Goal: Navigation & Orientation: Find specific page/section

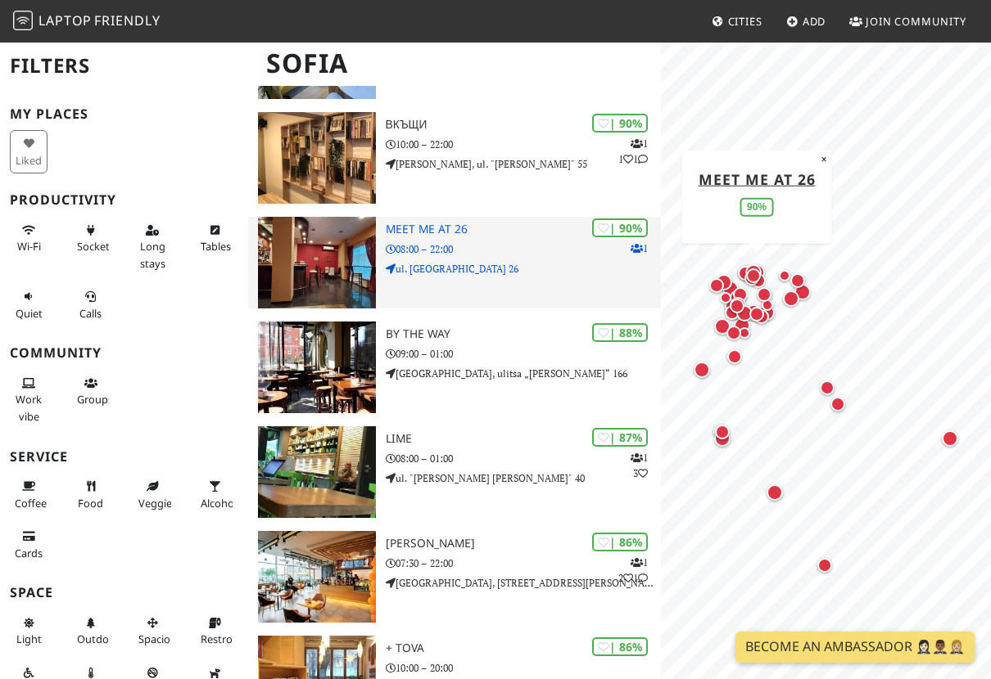
scroll to position [648, 0]
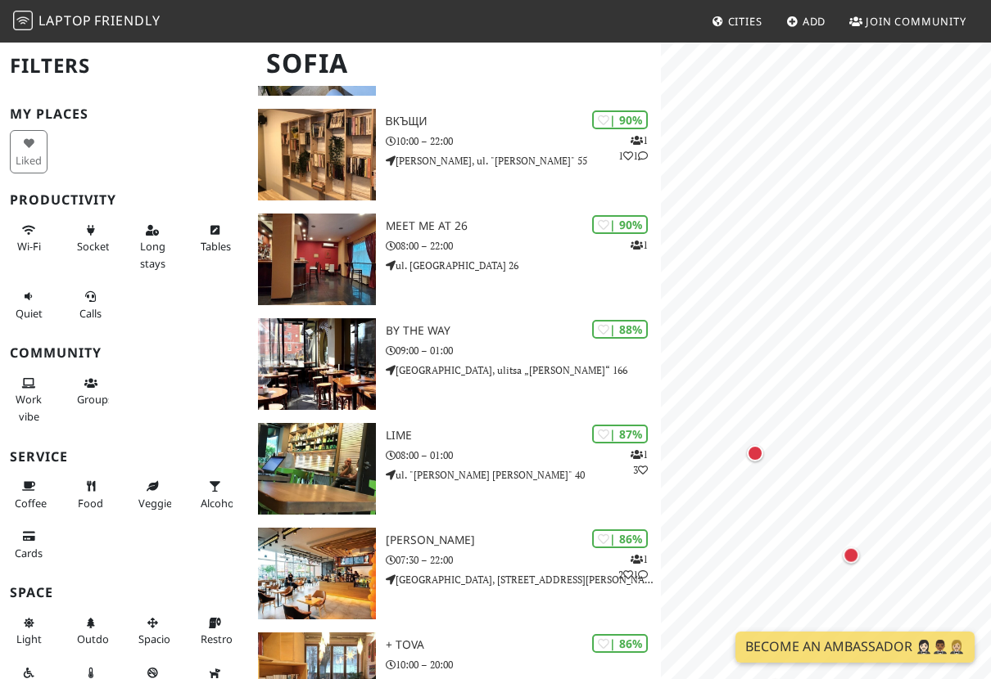
drag, startPoint x: 310, startPoint y: 290, endPoint x: 1000, endPoint y: 375, distance: 695.3
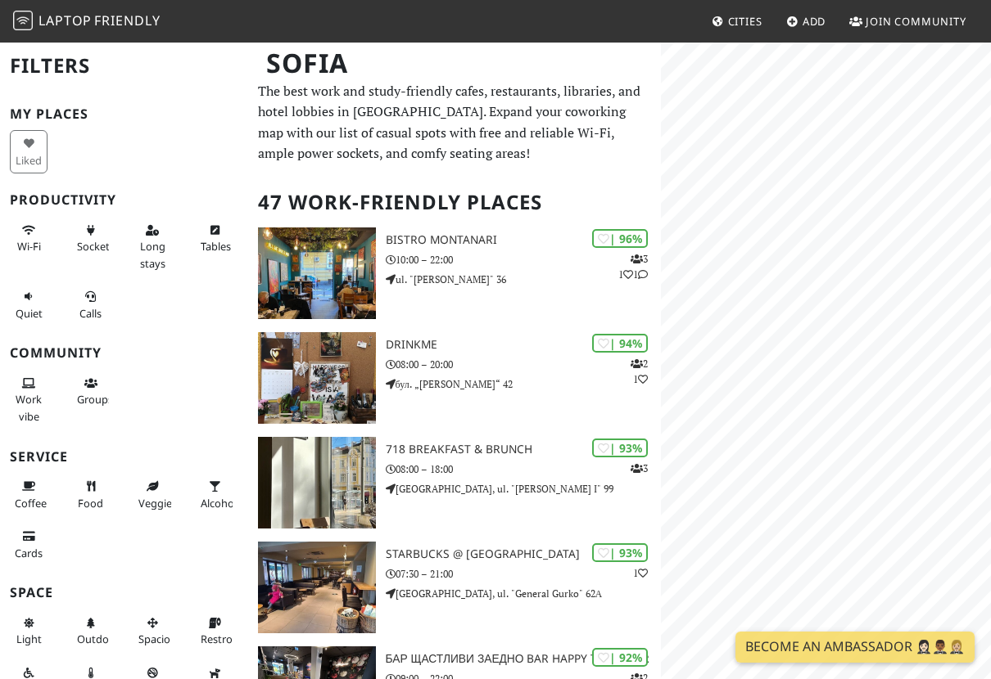
scroll to position [0, 0]
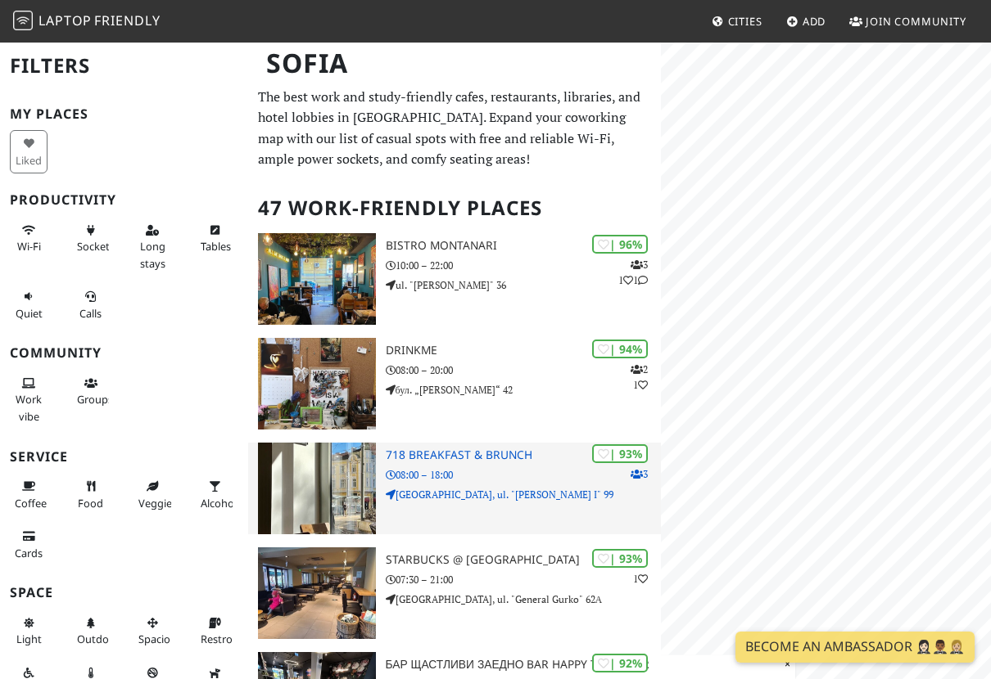
click at [301, 499] on img at bounding box center [317, 489] width 118 height 92
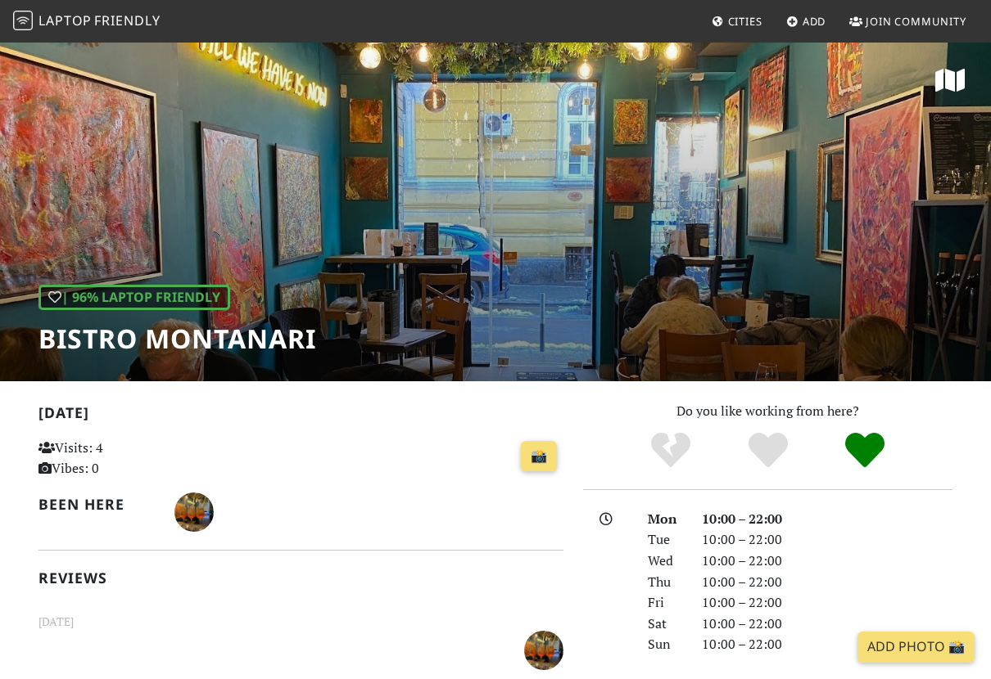
click at [247, 205] on div "| 96% Laptop Friendly Bistro Montanari" at bounding box center [495, 211] width 991 height 341
click at [97, 20] on span "Friendly" at bounding box center [126, 20] width 65 height 18
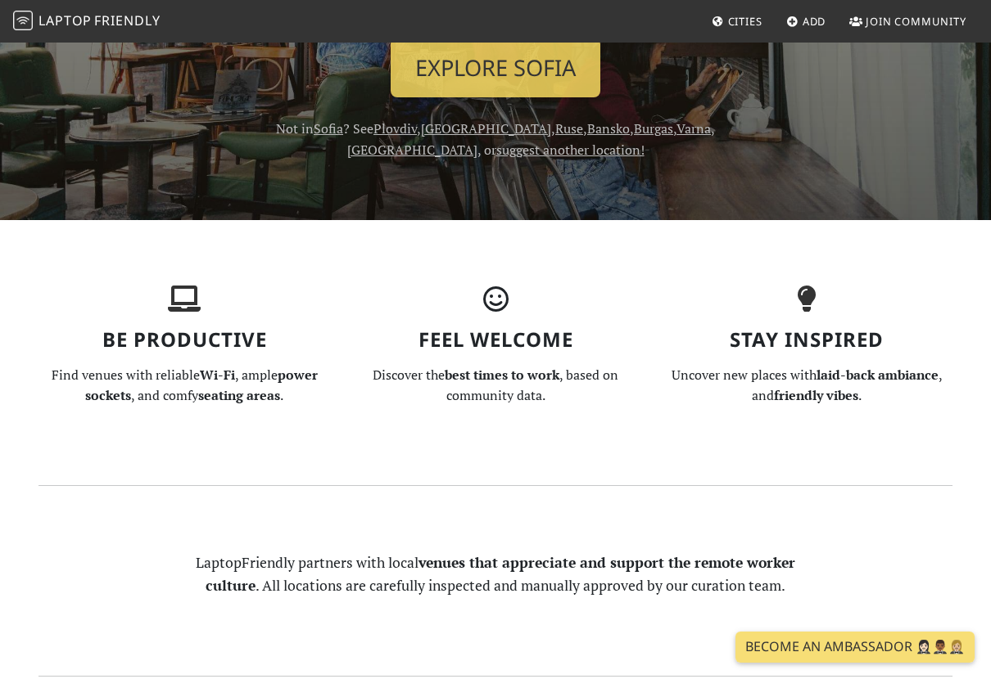
scroll to position [354, 0]
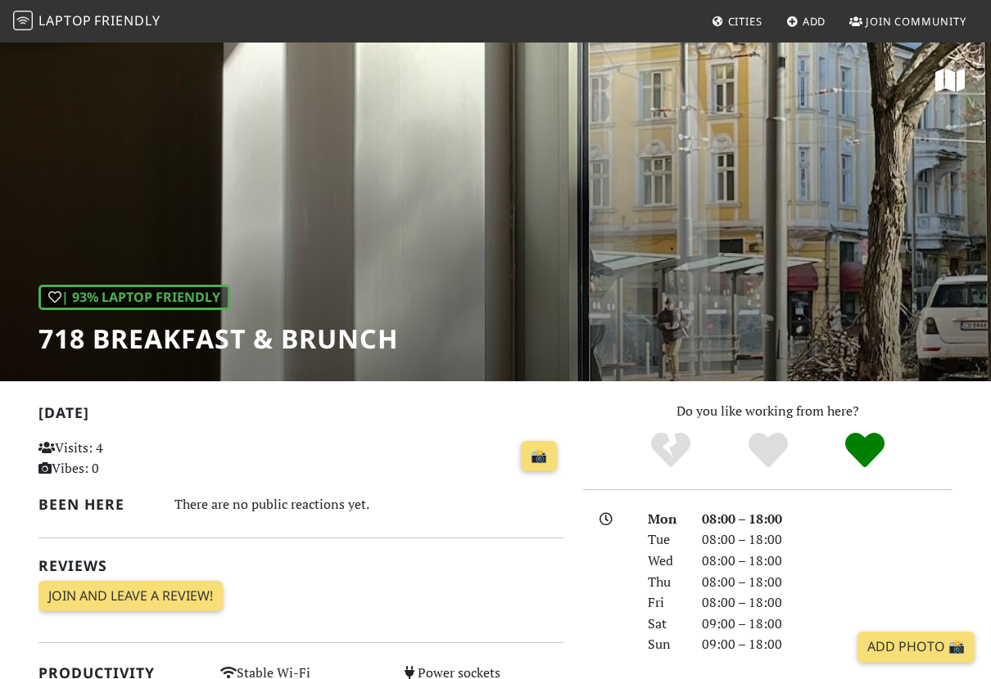
click at [947, 77] on icon at bounding box center [949, 80] width 29 height 26
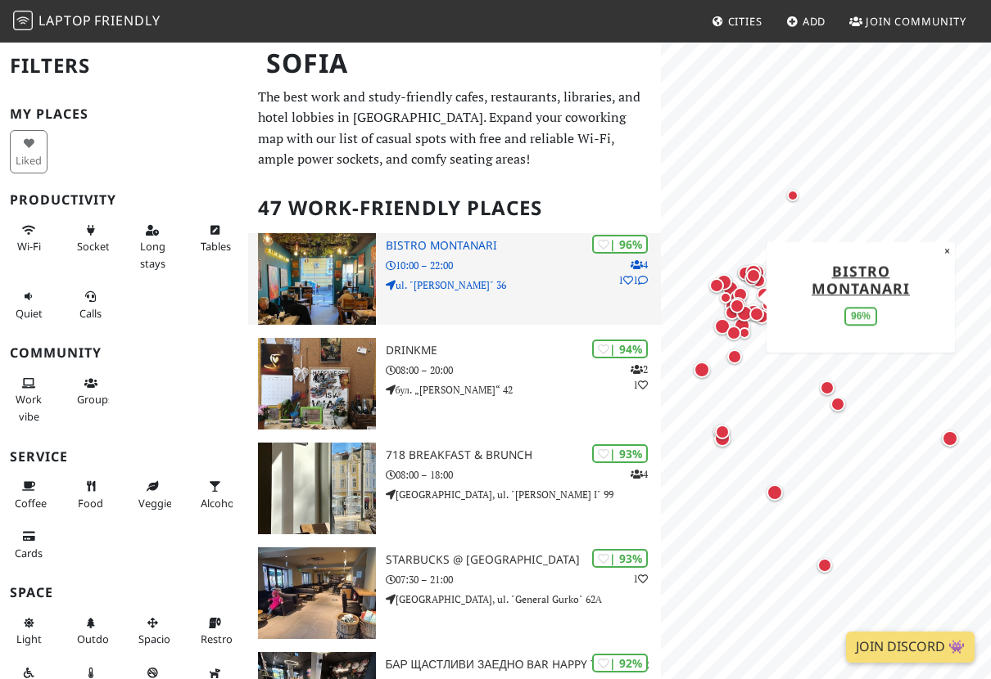
click at [296, 279] on img at bounding box center [317, 279] width 118 height 92
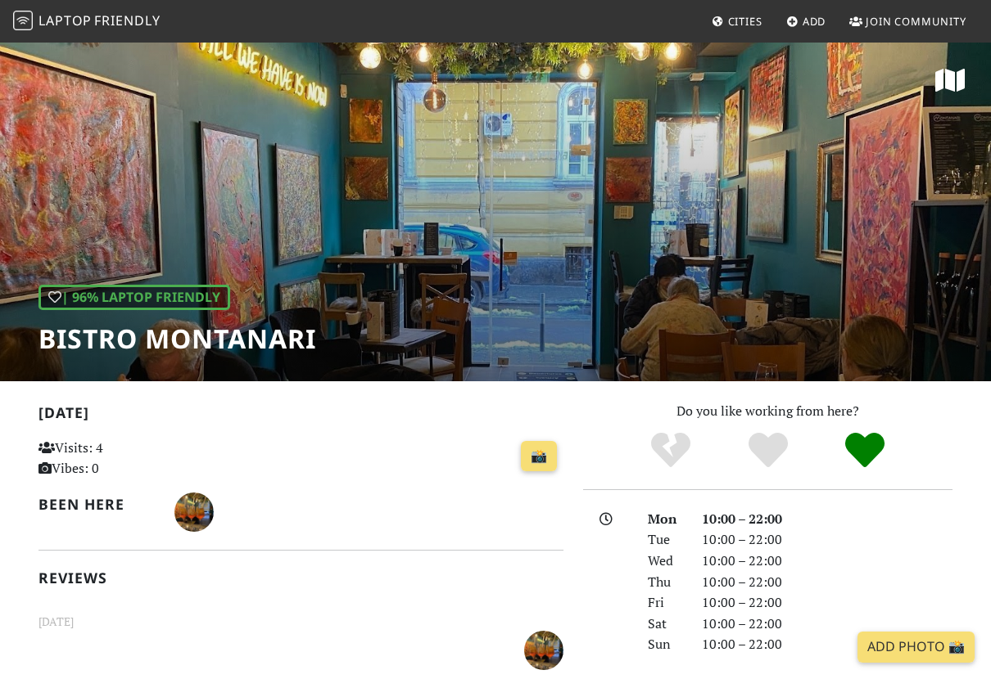
click at [958, 86] on icon at bounding box center [949, 80] width 29 height 26
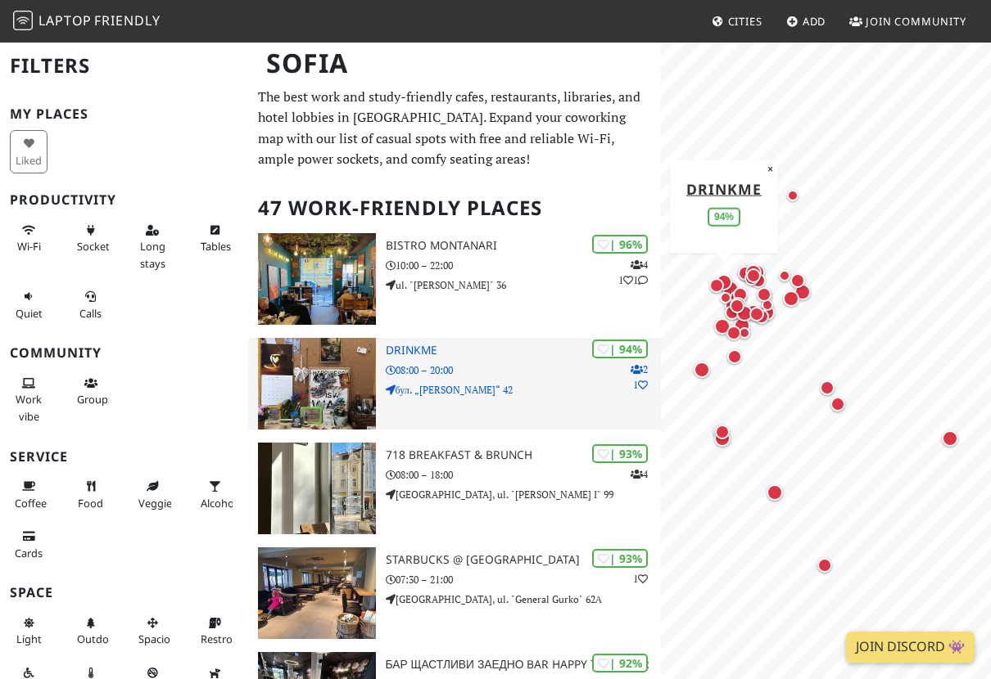
click at [312, 397] on img at bounding box center [317, 384] width 118 height 92
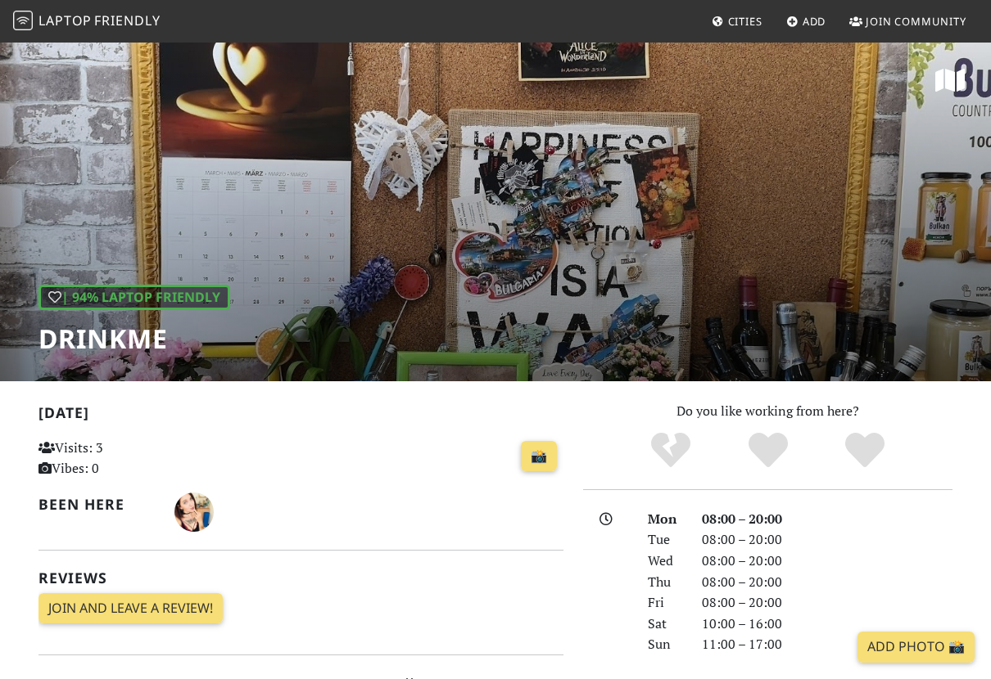
click at [944, 86] on icon at bounding box center [949, 80] width 29 height 26
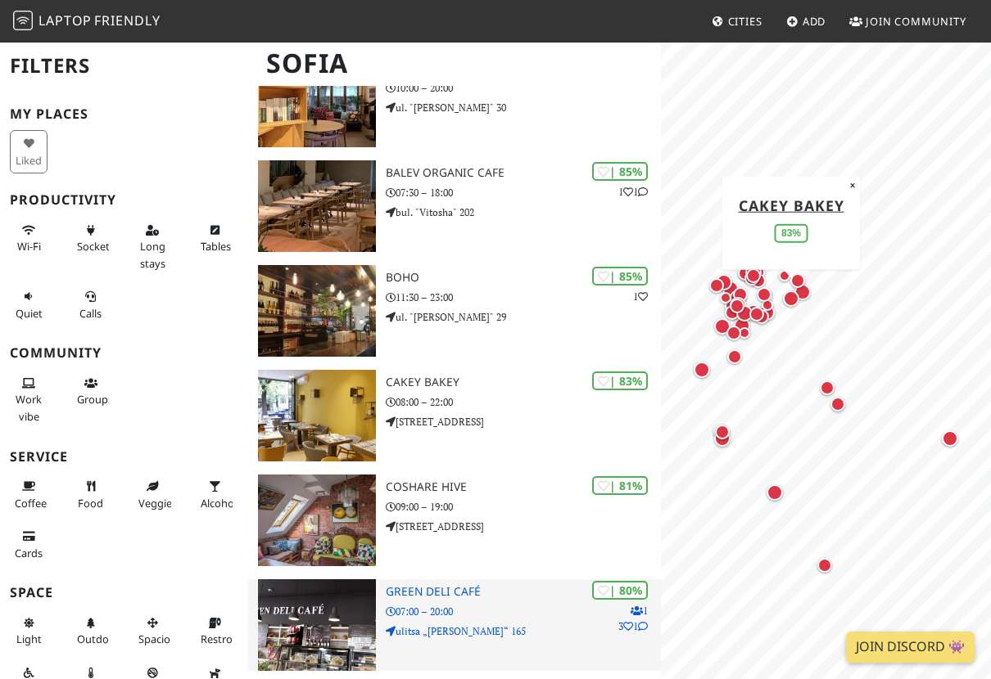
scroll to position [1238, 0]
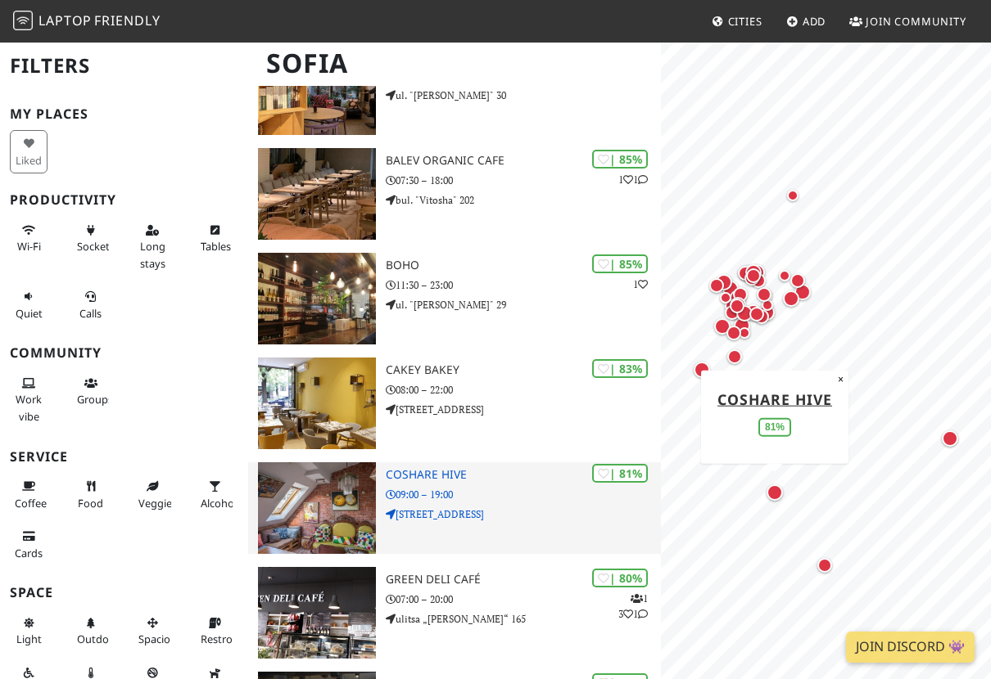
click at [500, 494] on p "09:00 – 19:00" at bounding box center [523, 495] width 275 height 16
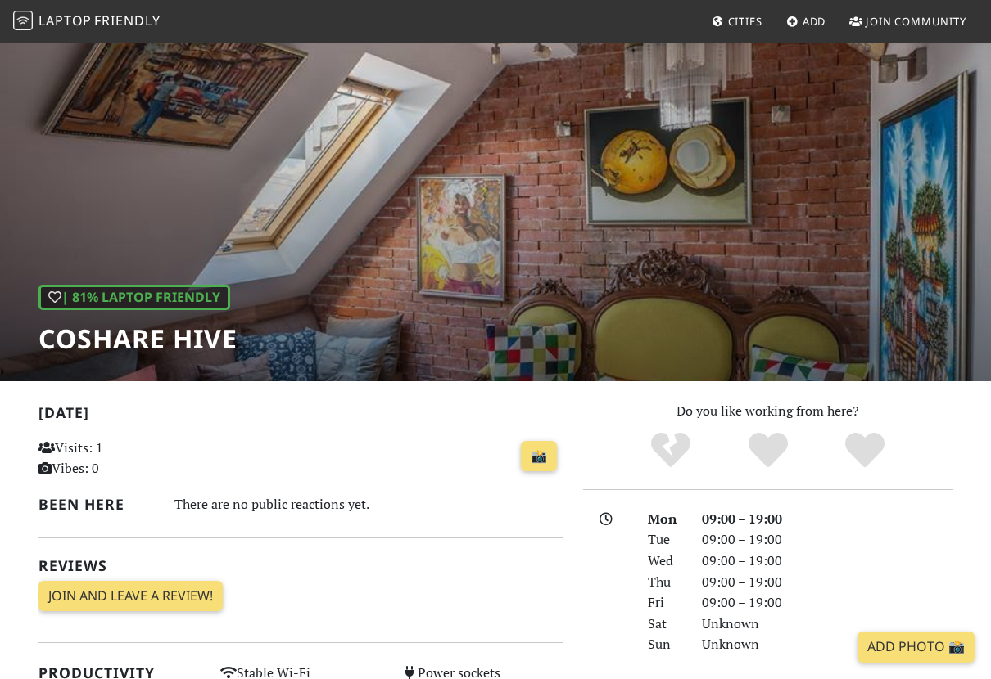
click at [900, 109] on div "| 81% Laptop Friendly CoShare HIVE" at bounding box center [495, 211] width 991 height 341
drag, startPoint x: 898, startPoint y: 87, endPoint x: 502, endPoint y: 83, distance: 396.2
click at [612, 83] on div "| 81% Laptop Friendly CoShare HIVE" at bounding box center [495, 211] width 991 height 341
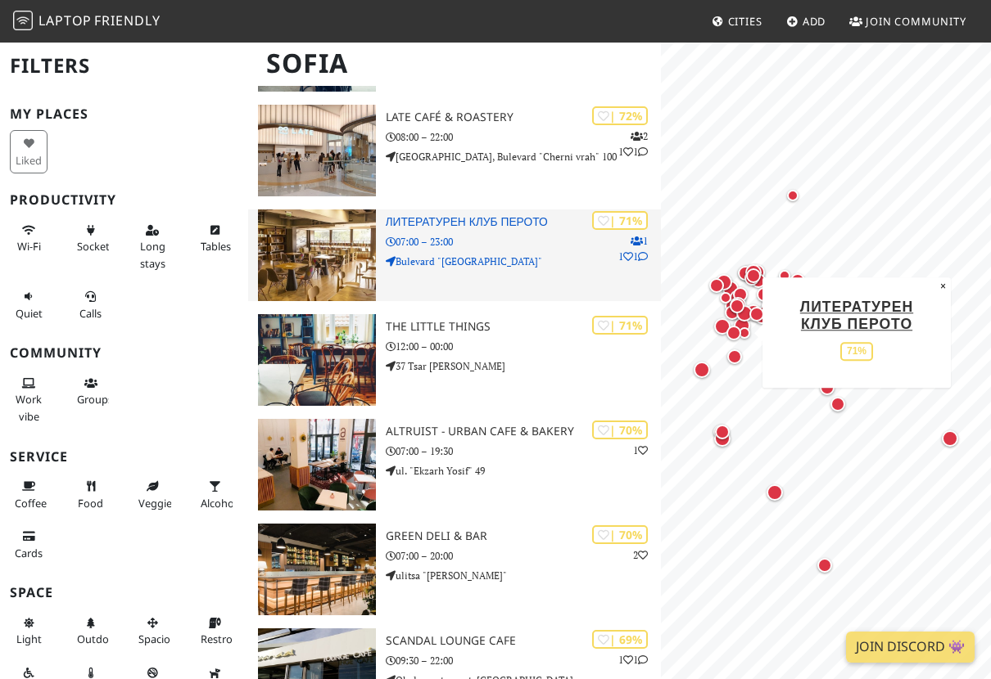
scroll to position [3124, 0]
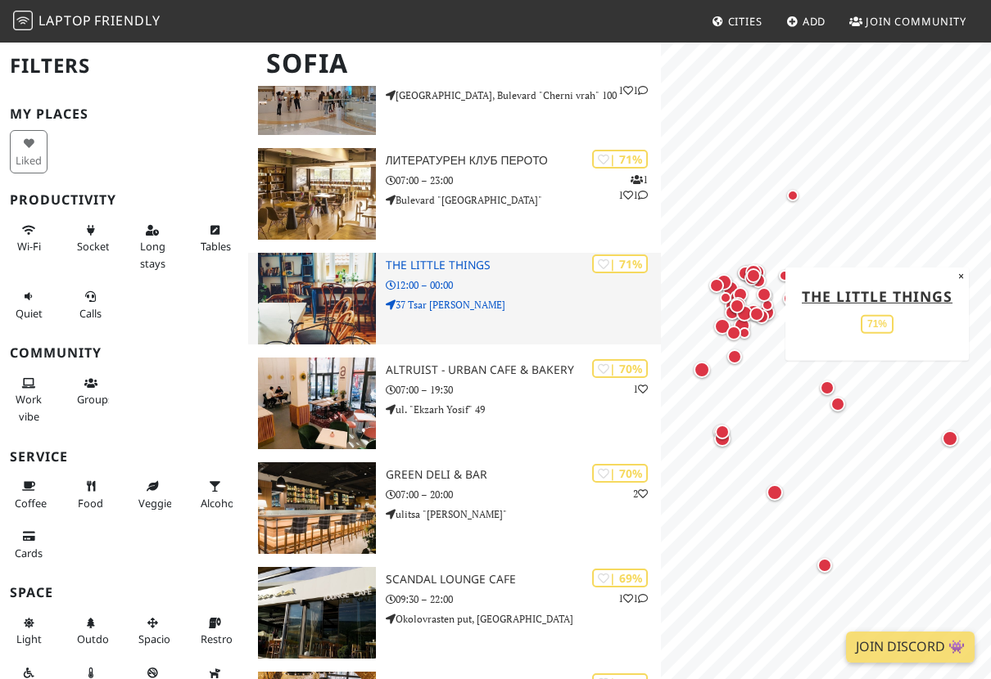
click at [326, 296] on img at bounding box center [317, 299] width 118 height 92
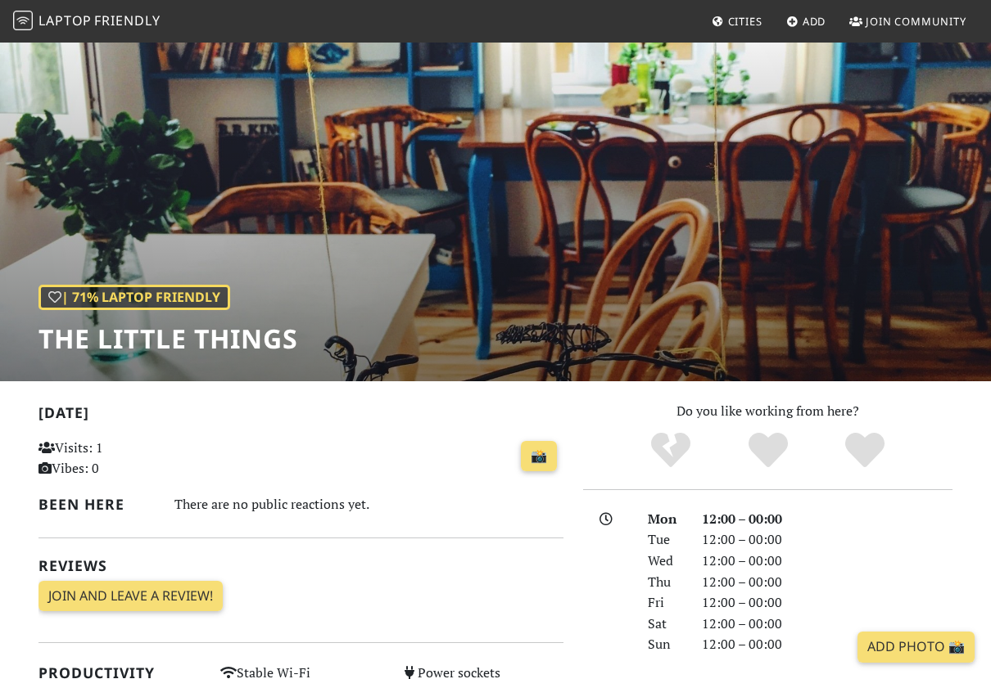
click at [624, 259] on div "| 71% Laptop Friendly The Little Things" at bounding box center [495, 211] width 991 height 341
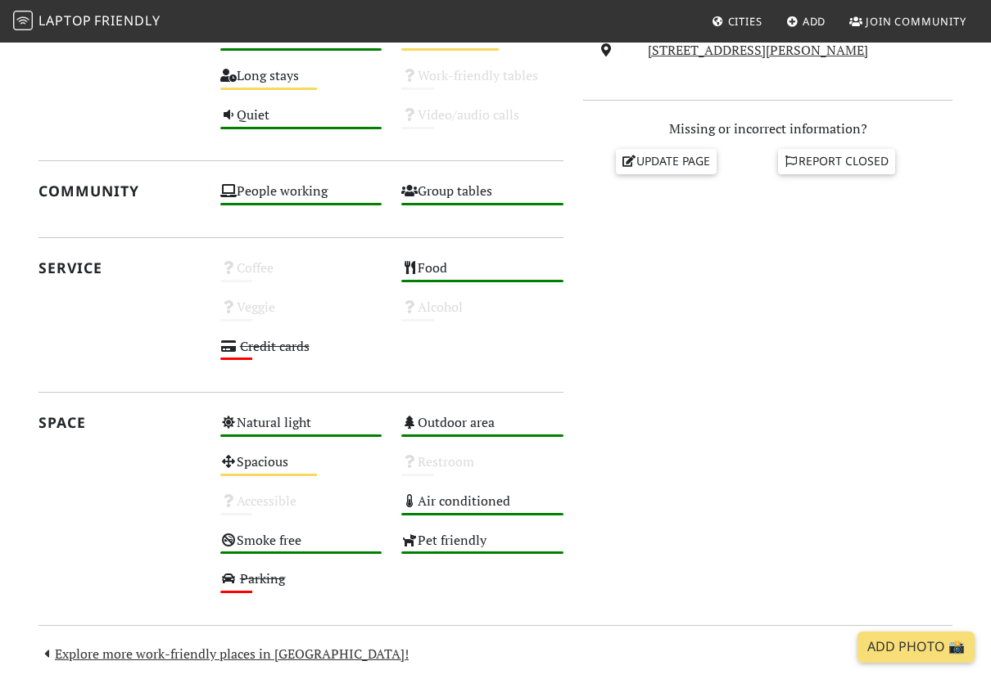
scroll to position [797, 0]
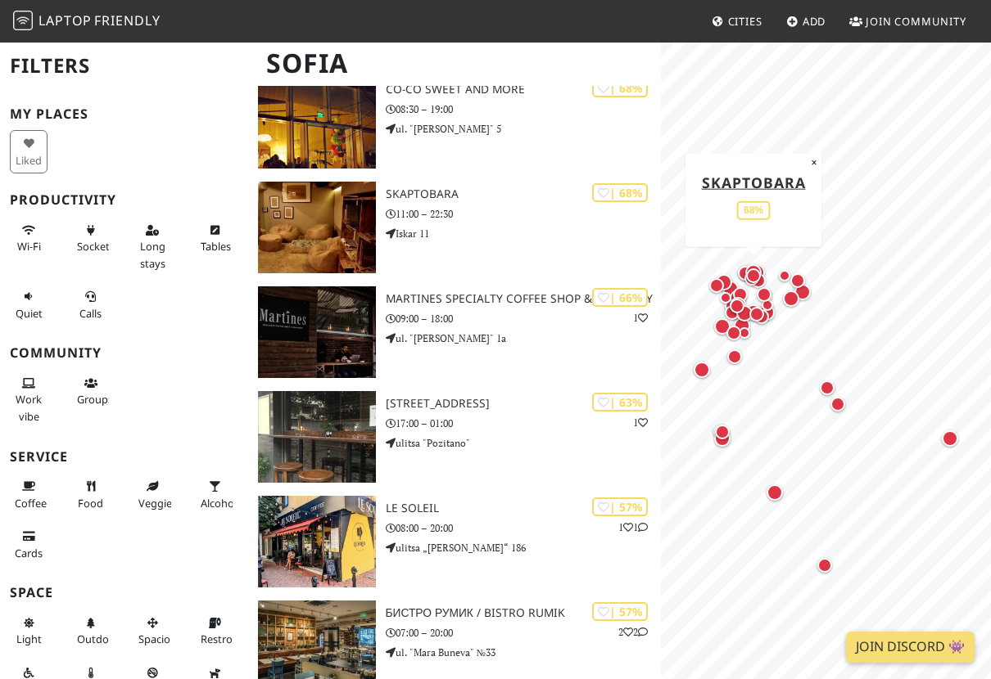
scroll to position [3949, 0]
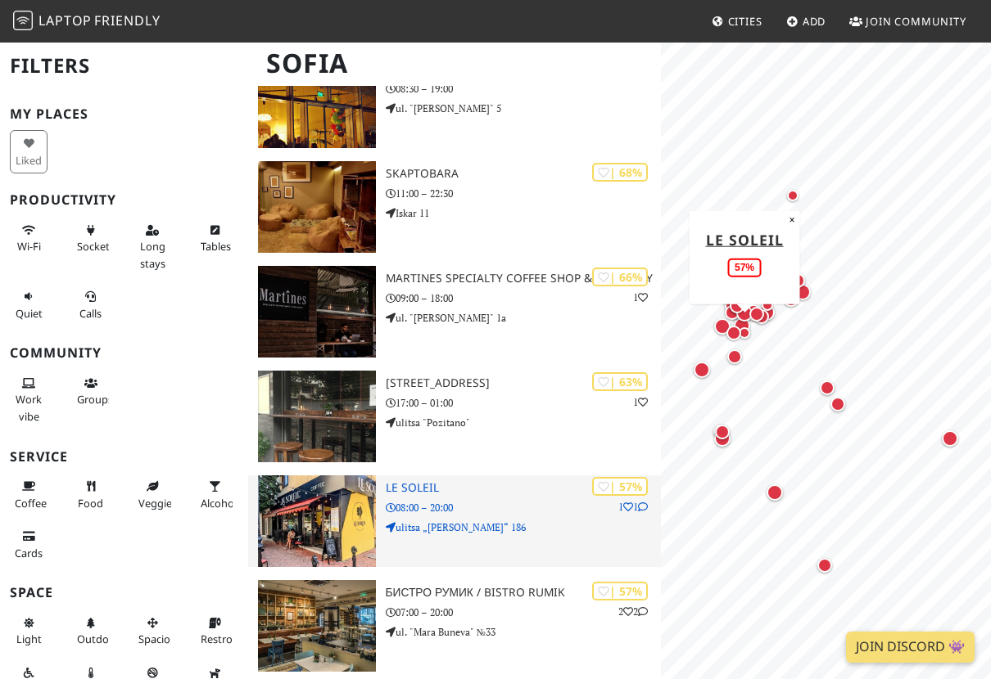
click at [321, 529] on img at bounding box center [317, 522] width 118 height 92
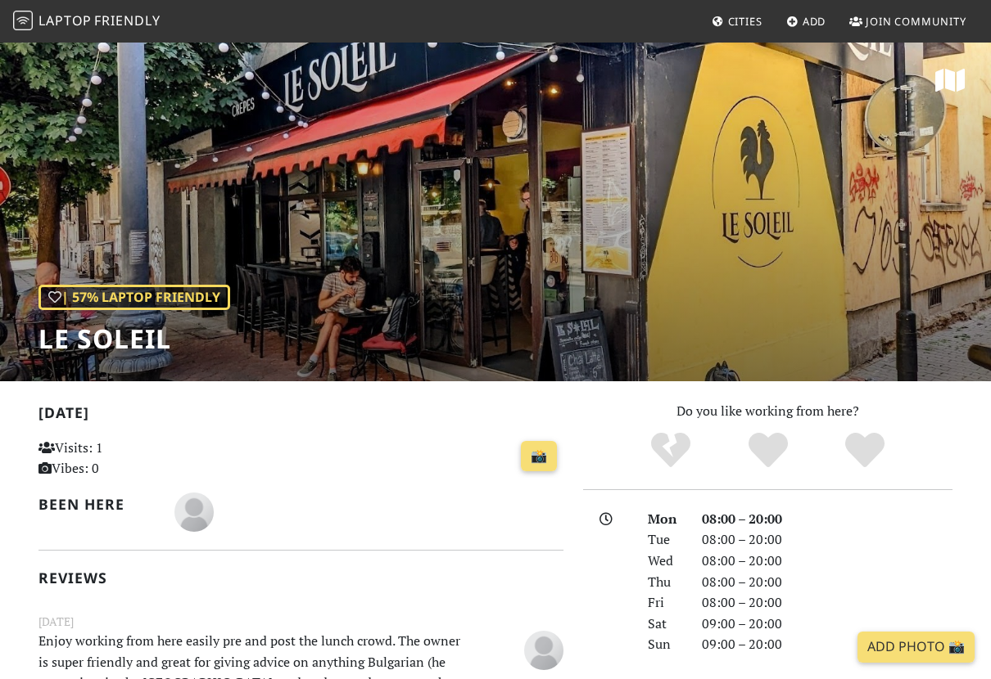
click at [953, 79] on icon at bounding box center [949, 80] width 29 height 26
